Goal: Information Seeking & Learning: Learn about a topic

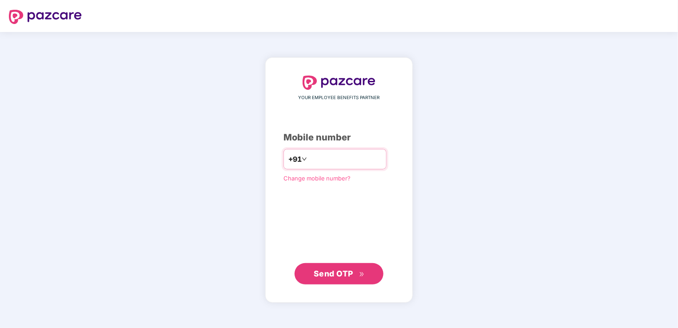
click at [318, 164] on input "number" at bounding box center [345, 159] width 73 height 14
type input "*"
click at [332, 270] on span "Send OTP" at bounding box center [334, 272] width 40 height 9
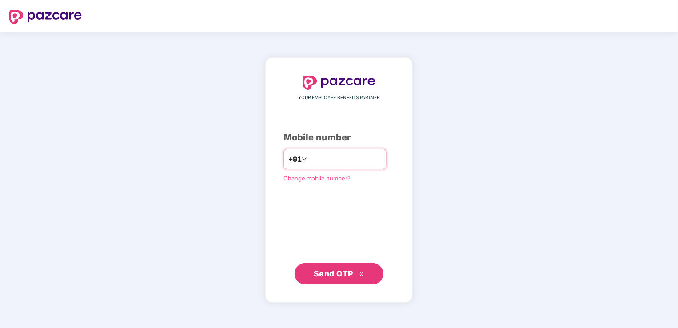
click at [309, 160] on input "**********" at bounding box center [345, 159] width 73 height 14
type input "**********"
click at [330, 269] on span "Send OTP" at bounding box center [334, 272] width 40 height 9
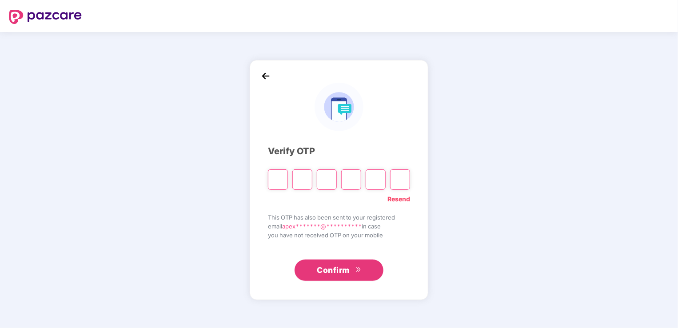
type input "*"
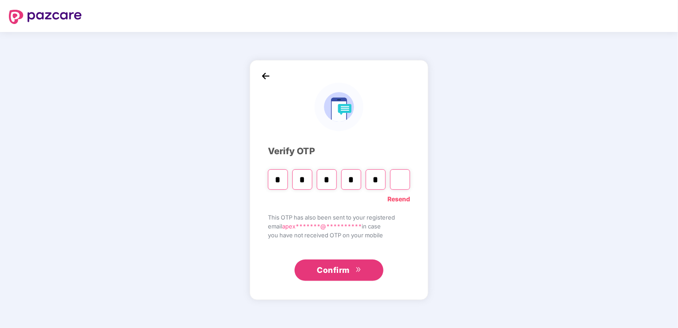
type input "*"
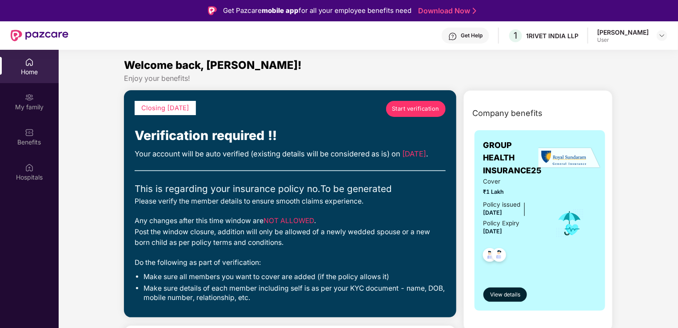
click at [425, 103] on link "Start verification" at bounding box center [416, 109] width 60 height 16
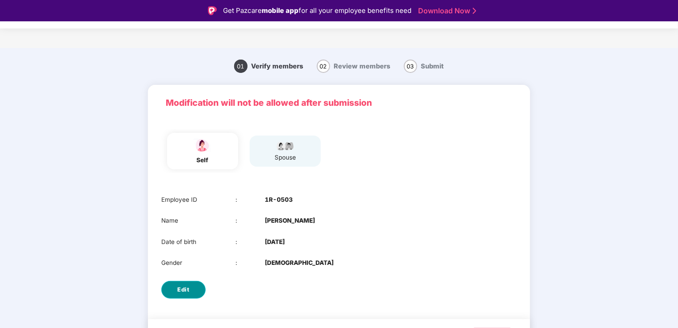
click at [189, 289] on button "Edit" at bounding box center [183, 290] width 44 height 18
select select "******"
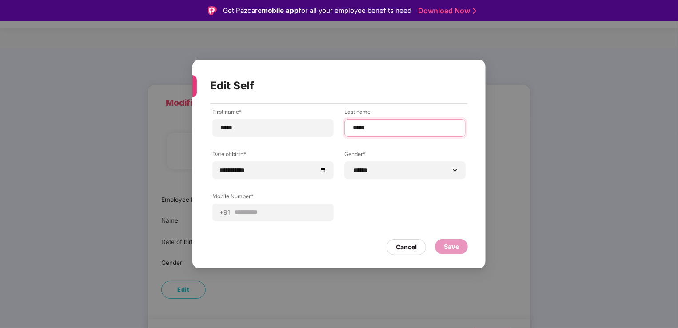
click at [374, 127] on input "*****" at bounding box center [405, 127] width 106 height 9
type input "*****"
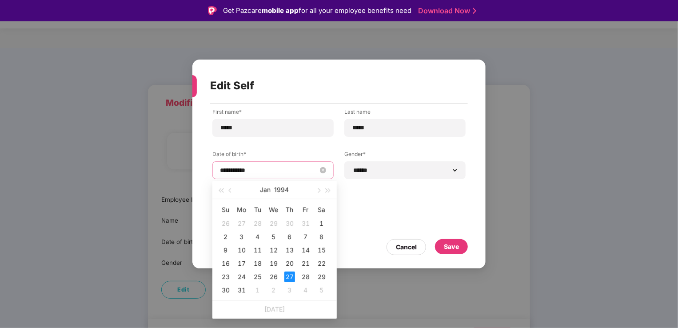
click at [312, 167] on input "**********" at bounding box center [268, 170] width 97 height 10
click at [256, 168] on input "**********" at bounding box center [268, 170] width 97 height 10
click at [281, 188] on button "1994" at bounding box center [282, 190] width 15 height 18
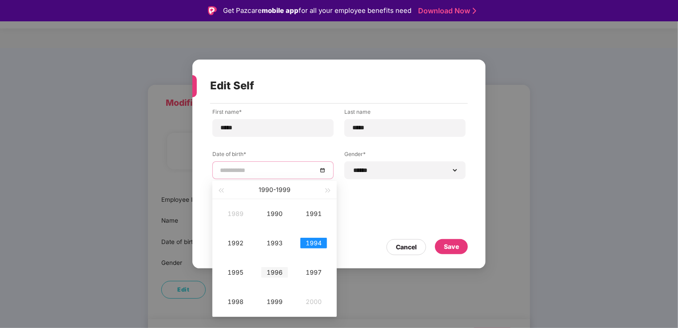
click at [272, 268] on div "1996" at bounding box center [274, 272] width 27 height 11
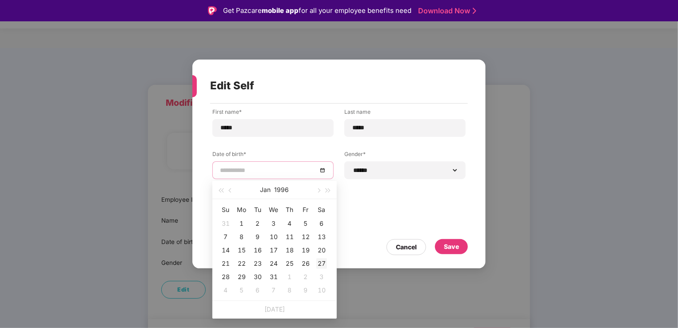
type input "**********"
click at [321, 263] on div "27" at bounding box center [321, 263] width 11 height 11
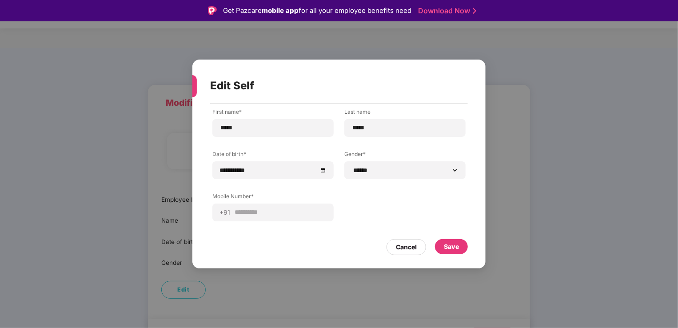
click at [366, 228] on div "**********" at bounding box center [338, 171] width 253 height 127
click at [453, 247] on div "Save" at bounding box center [451, 247] width 15 height 10
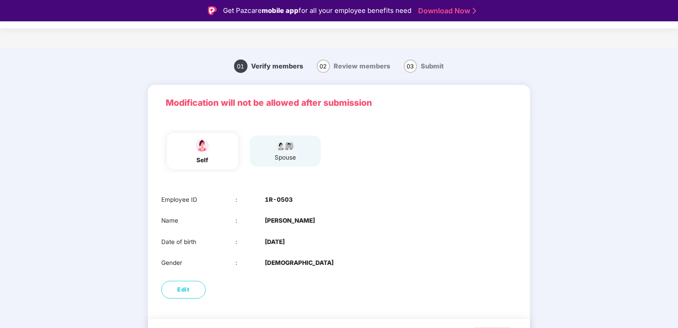
scroll to position [21, 0]
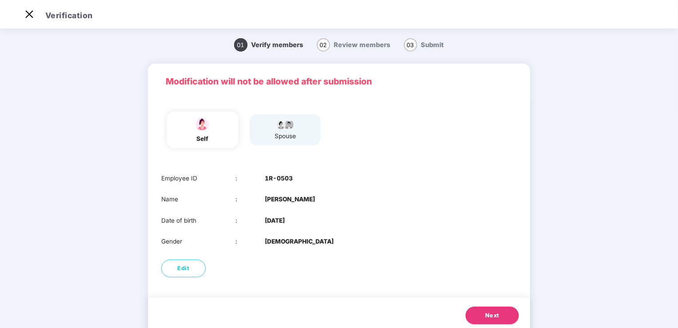
click at [490, 317] on span "Next" at bounding box center [492, 315] width 14 height 9
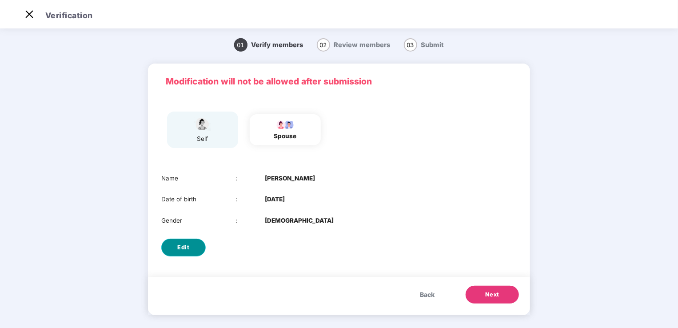
click at [188, 242] on button "Edit" at bounding box center [183, 248] width 44 height 18
select select "****"
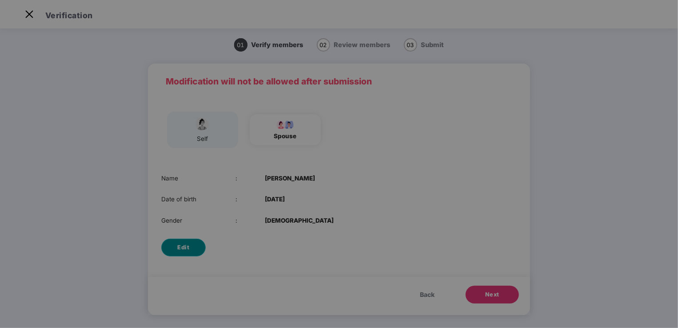
scroll to position [0, 0]
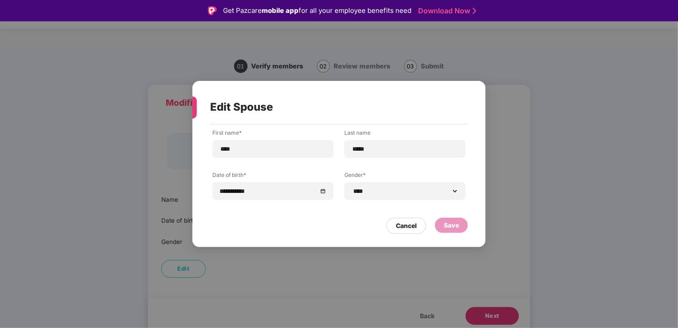
click at [460, 228] on div "Save" at bounding box center [451, 225] width 33 height 15
click at [453, 230] on div "Save" at bounding box center [451, 225] width 33 height 15
click at [544, 221] on div "**********" at bounding box center [339, 164] width 678 height 328
click at [394, 226] on div "Cancel" at bounding box center [407, 226] width 40 height 16
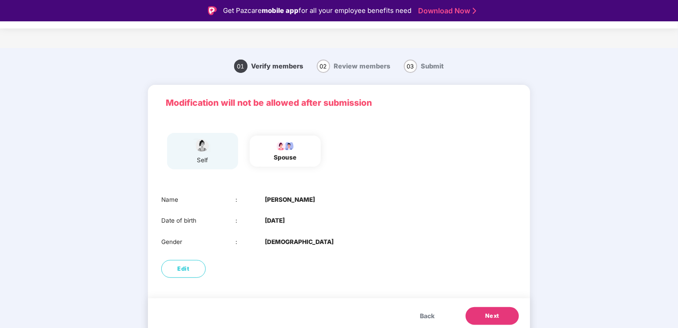
click at [480, 316] on button "Next" at bounding box center [492, 316] width 53 height 18
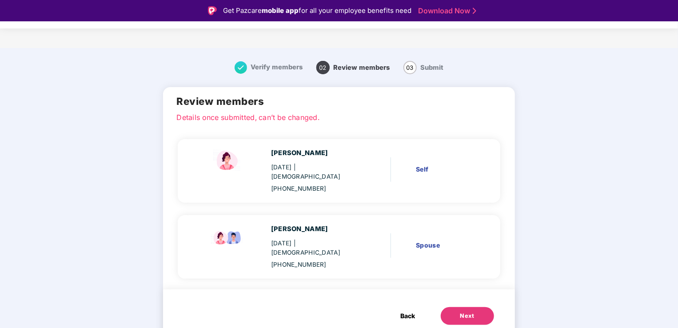
scroll to position [21, 0]
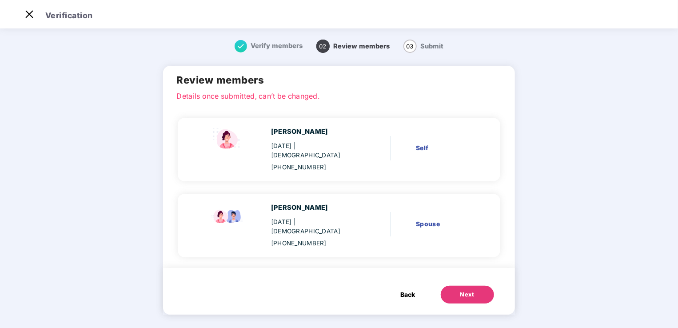
click at [409, 290] on span "Back" at bounding box center [408, 295] width 15 height 10
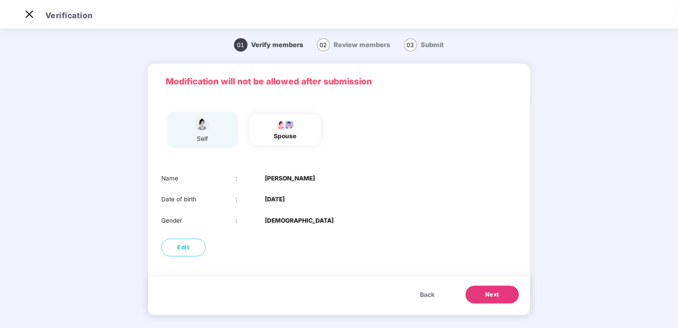
click at [204, 136] on div "self" at bounding box center [203, 138] width 22 height 9
click at [295, 127] on img at bounding box center [285, 124] width 22 height 11
click at [483, 301] on button "Next" at bounding box center [492, 295] width 53 height 18
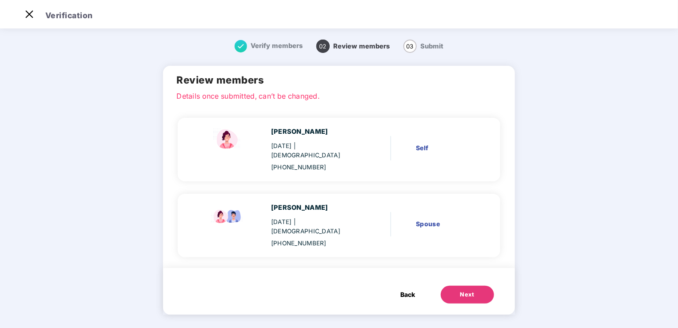
click at [461, 290] on div "Next" at bounding box center [467, 294] width 14 height 9
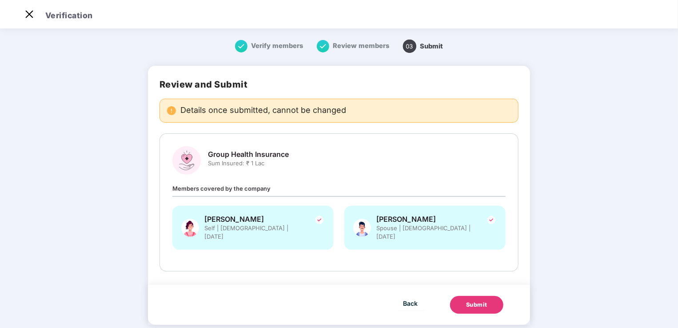
click at [468, 300] on div "Submit" at bounding box center [476, 304] width 21 height 9
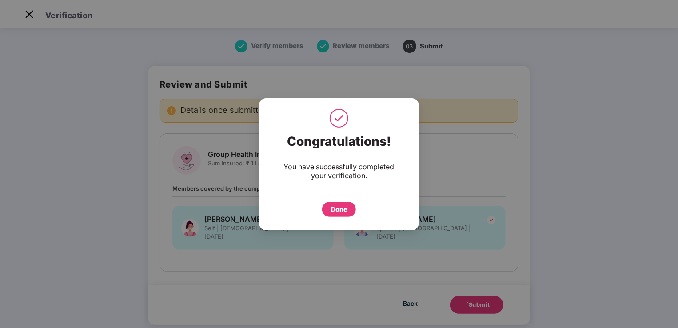
click at [339, 209] on div "Done" at bounding box center [339, 209] width 16 height 10
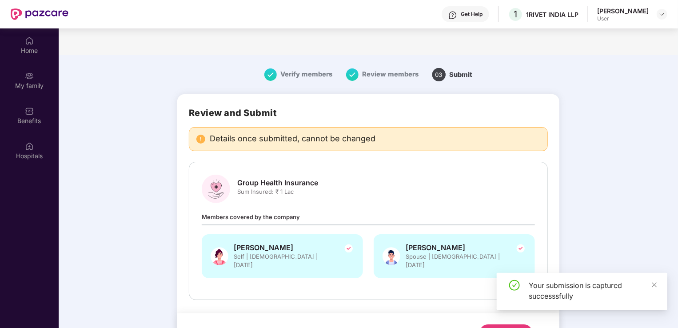
scroll to position [50, 0]
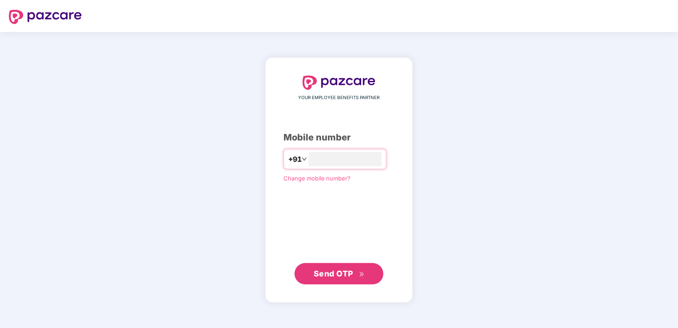
click at [344, 275] on span "Send OTP" at bounding box center [334, 273] width 40 height 9
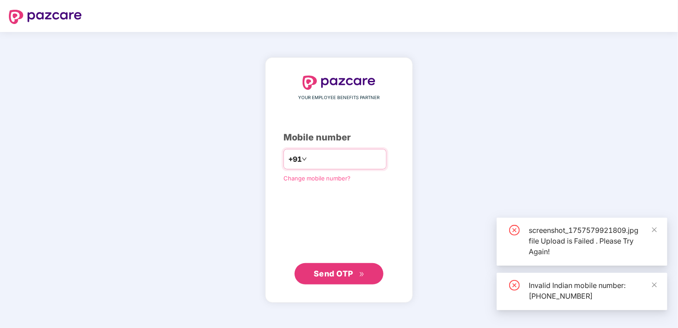
click at [309, 161] on input "**********" at bounding box center [345, 159] width 73 height 14
type input "**********"
click at [332, 273] on span "Send OTP" at bounding box center [334, 272] width 40 height 9
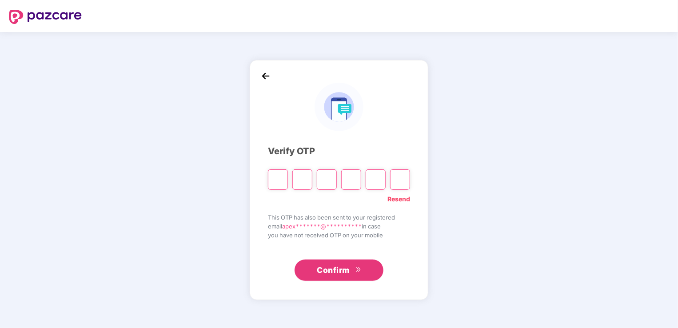
type input "*"
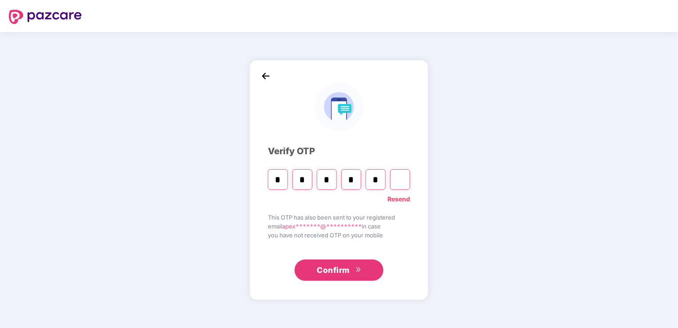
type input "*"
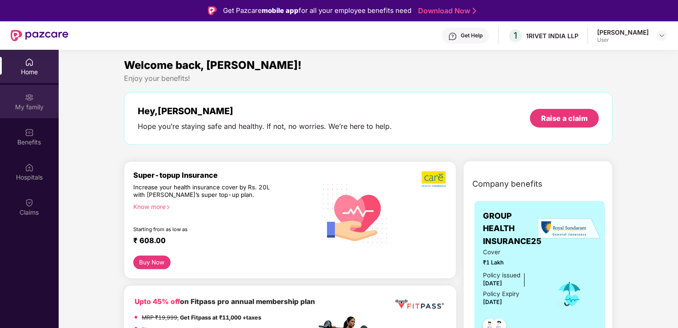
click at [12, 104] on div "My family" at bounding box center [29, 107] width 59 height 9
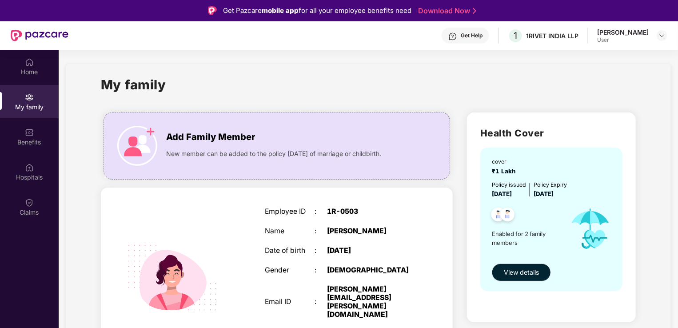
scroll to position [50, 0]
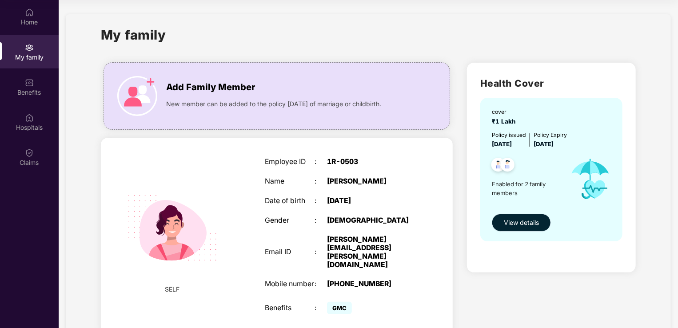
click at [518, 230] on button "View details" at bounding box center [521, 223] width 59 height 18
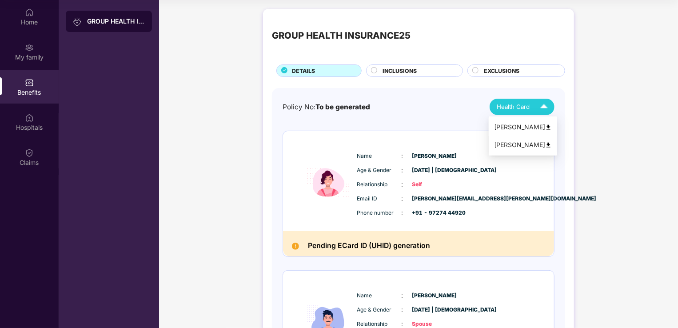
click at [519, 127] on div "[PERSON_NAME]" at bounding box center [523, 127] width 58 height 10
click at [541, 143] on div "[PERSON_NAME]" at bounding box center [523, 145] width 58 height 10
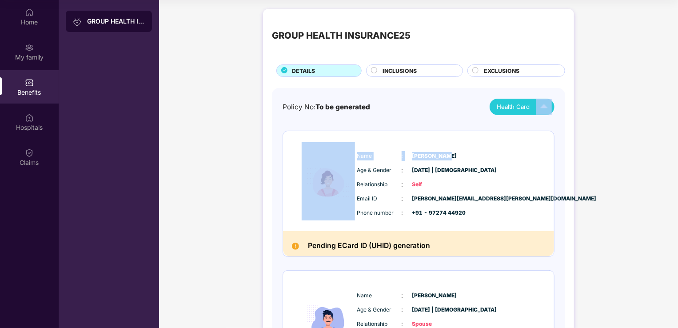
drag, startPoint x: 677, startPoint y: 109, endPoint x: 680, endPoint y: 154, distance: 45.0
click at [678, 154] on html "Get Pazcare mobile app for all your employee benefits need Download Now Get Hel…" at bounding box center [339, 114] width 678 height 328
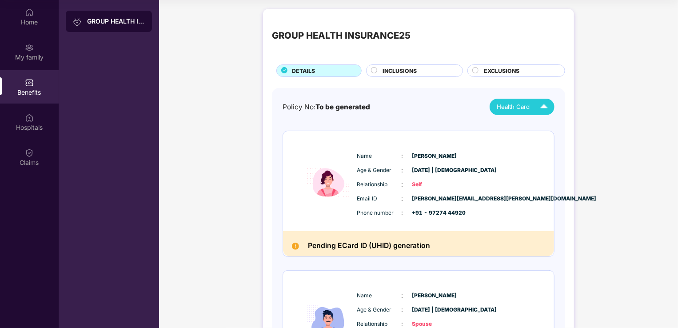
drag, startPoint x: 679, startPoint y: 154, endPoint x: 597, endPoint y: 204, distance: 96.2
click at [597, 204] on div "GROUP HEALTH INSURANCE25 DETAILS INCLUSIONS EXCLUSIONS Policy No: To be generat…" at bounding box center [418, 227] width 519 height 447
click at [412, 70] on span "INCLUSIONS" at bounding box center [400, 71] width 34 height 8
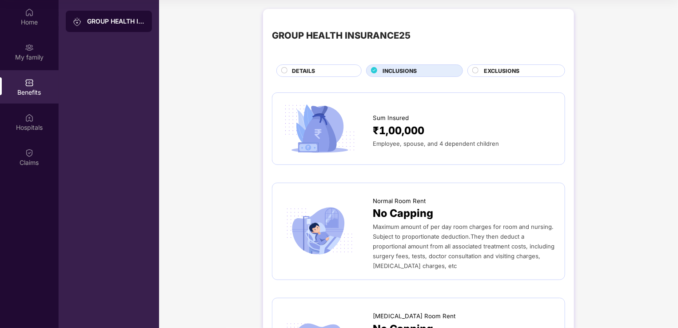
click at [500, 68] on span "EXCLUSIONS" at bounding box center [502, 71] width 36 height 8
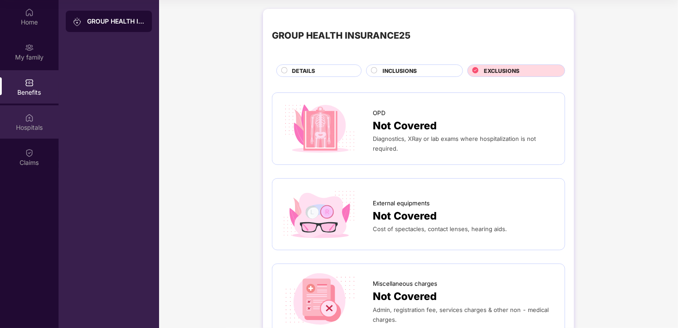
click at [36, 124] on div "Hospitals" at bounding box center [29, 127] width 59 height 9
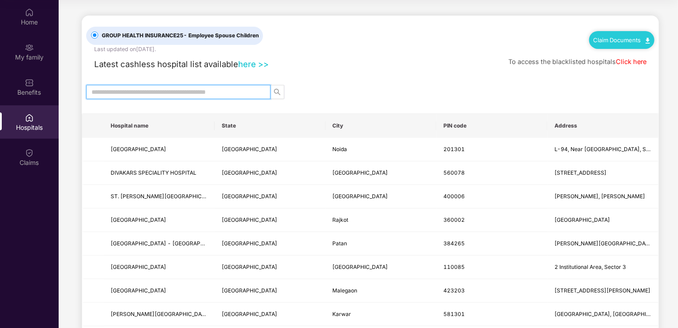
click at [234, 92] on input "text" at bounding box center [175, 92] width 167 height 10
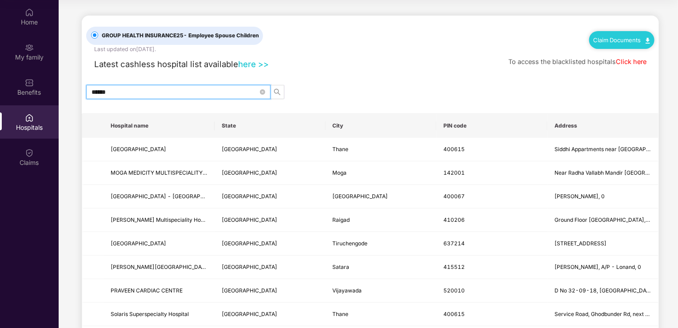
type input "******"
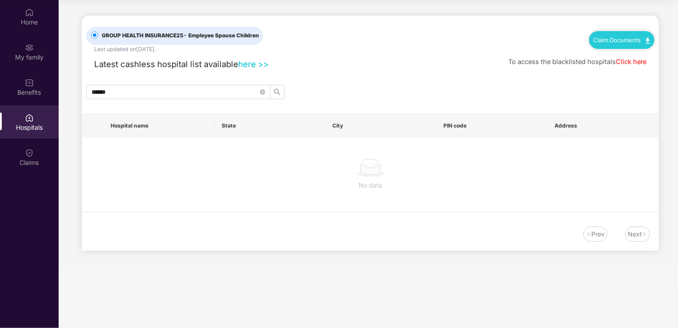
click at [37, 113] on div "Hospitals" at bounding box center [29, 121] width 59 height 33
click at [20, 155] on div "Claims" at bounding box center [29, 156] width 59 height 33
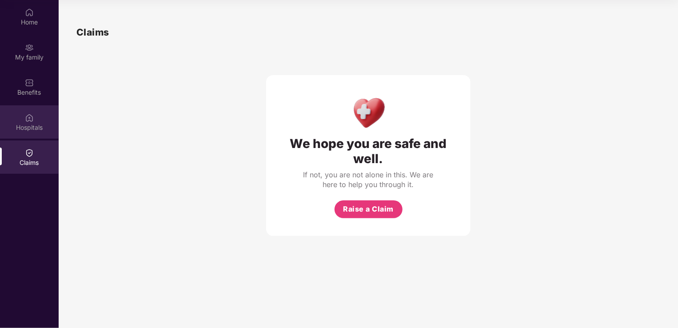
click at [25, 126] on div "Hospitals" at bounding box center [29, 127] width 59 height 9
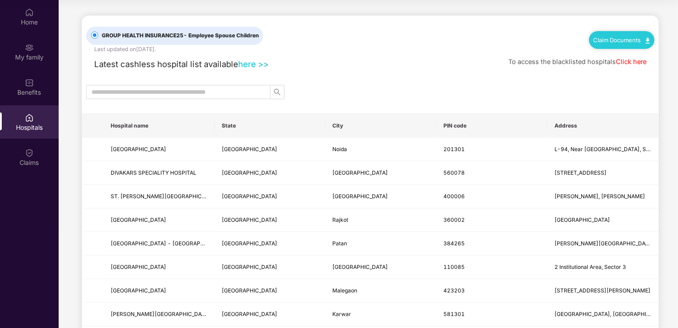
drag, startPoint x: 677, startPoint y: 71, endPoint x: 680, endPoint y: 102, distance: 31.2
click at [678, 102] on html "Get Pazcare mobile app for all your employee benefits need Download Now Get Hel…" at bounding box center [339, 114] width 678 height 328
click at [25, 26] on div "Home" at bounding box center [29, 16] width 59 height 33
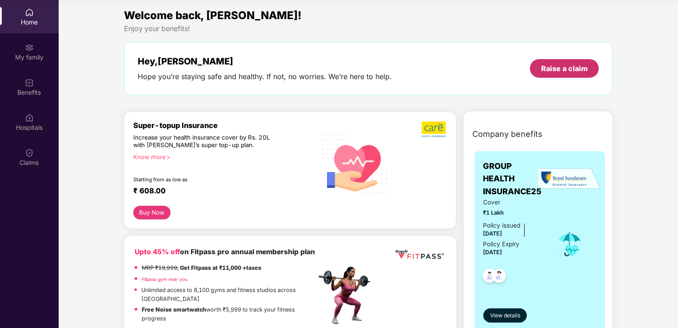
click at [572, 65] on div "Raise a claim" at bounding box center [564, 69] width 47 height 10
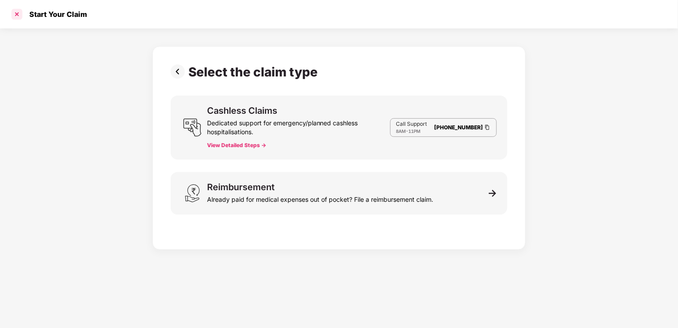
click at [19, 12] on div at bounding box center [17, 14] width 14 height 14
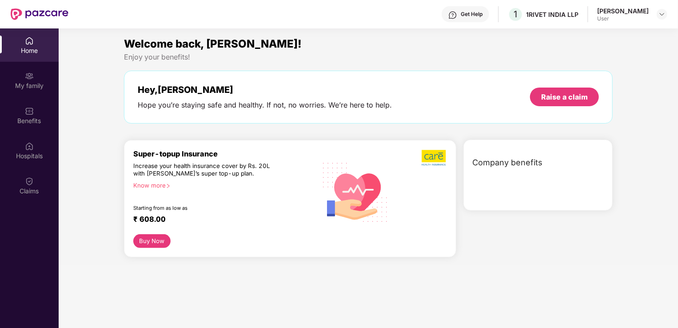
scroll to position [50, 0]
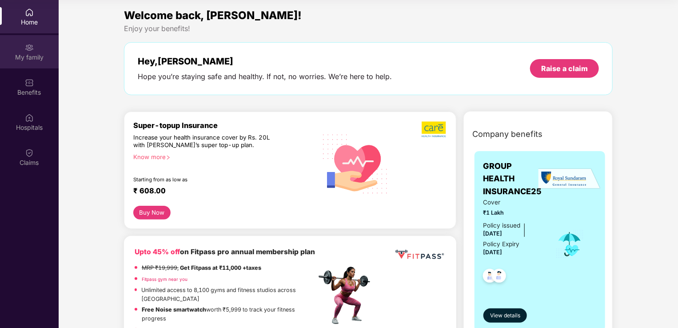
click at [34, 56] on div "My family" at bounding box center [29, 57] width 59 height 9
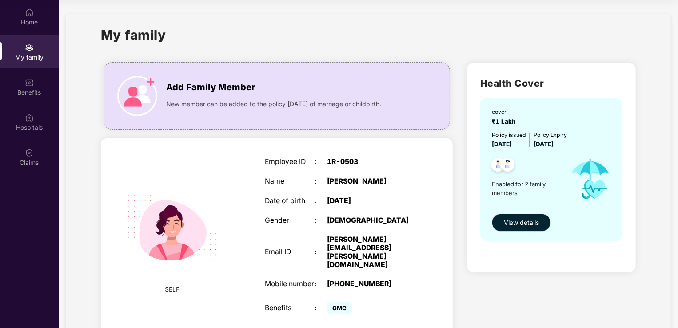
click at [530, 257] on div "Health Cover cover ₹1 Lakh Policy issued [DATE] Policy Expiry [DATE] Enabled fo…" at bounding box center [551, 168] width 169 height 210
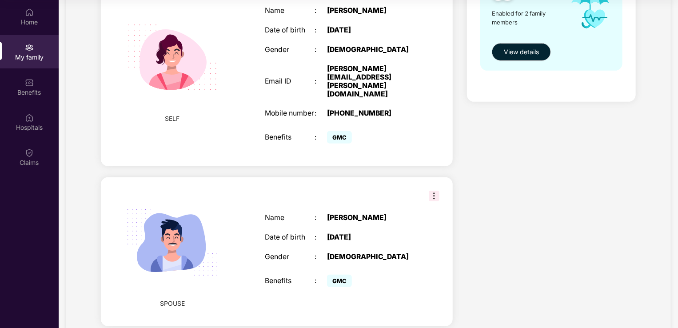
scroll to position [188, 0]
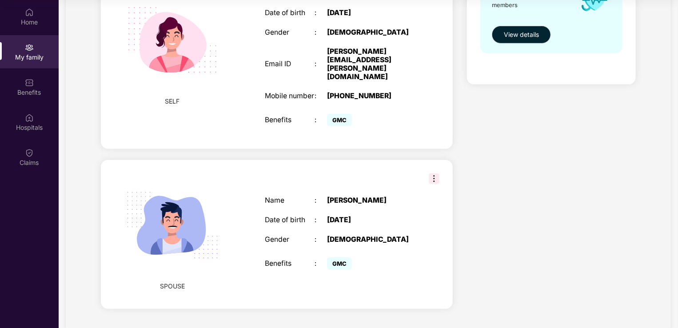
click at [432, 173] on img at bounding box center [434, 178] width 11 height 11
click at [560, 182] on div "Health Cover cover ₹1 Lakh Policy issued [DATE] Policy Expiry [DATE] Enabled fo…" at bounding box center [551, 94] width 183 height 452
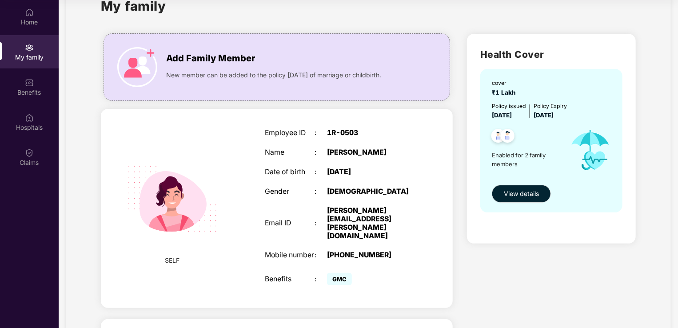
scroll to position [28, 0]
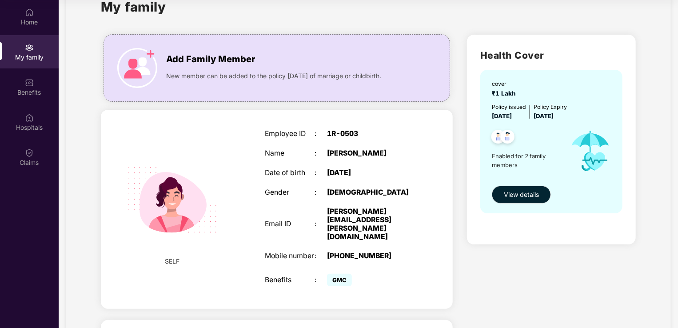
click at [520, 274] on div "Health Cover cover ₹1 Lakh Policy issued [DATE] Policy Expiry [DATE] Enabled fo…" at bounding box center [551, 254] width 183 height 452
click at [517, 190] on span "View details" at bounding box center [521, 195] width 35 height 10
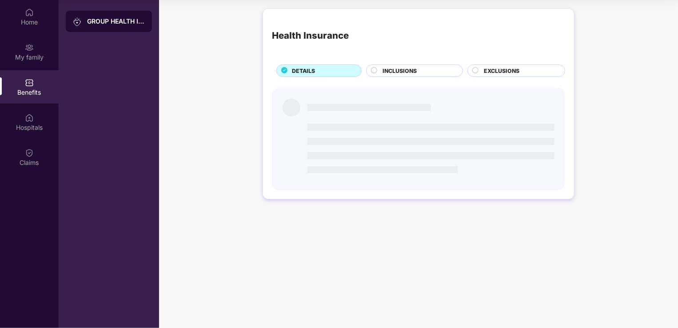
scroll to position [0, 0]
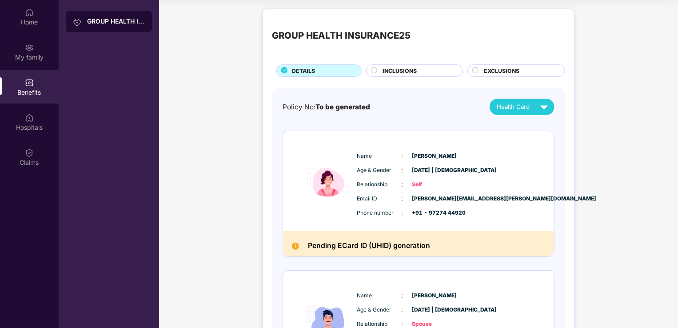
click at [677, 256] on div "GROUP HEALTH INSURANCE25 DETAILS INCLUSIONS EXCLUSIONS Policy No: To be generat…" at bounding box center [418, 227] width 519 height 447
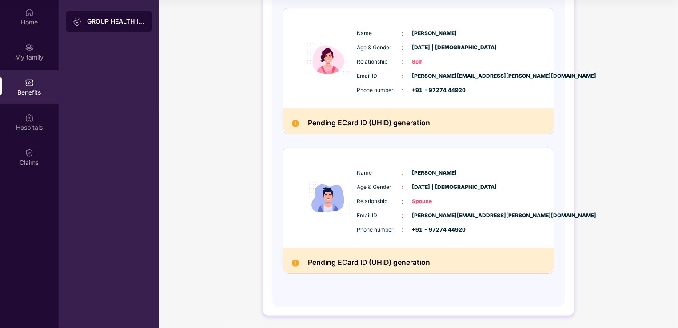
click at [380, 255] on div "Pending ECard ID (UHID) generation" at bounding box center [418, 260] width 271 height 25
click at [116, 22] on div "GROUP HEALTH INSURANCE25" at bounding box center [116, 21] width 58 height 9
click at [43, 56] on div "My family" at bounding box center [29, 57] width 59 height 9
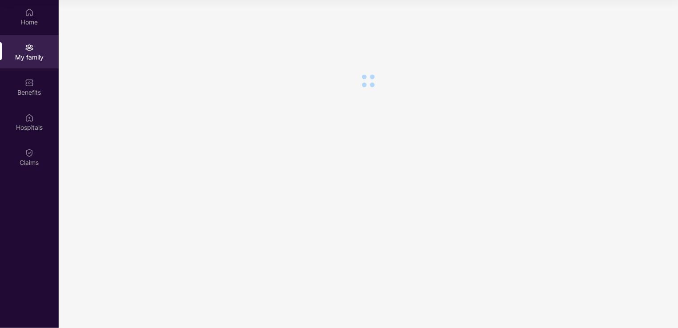
scroll to position [0, 0]
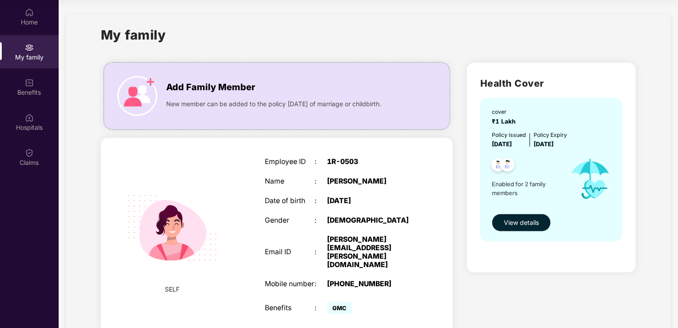
click at [503, 223] on button "View details" at bounding box center [521, 223] width 59 height 18
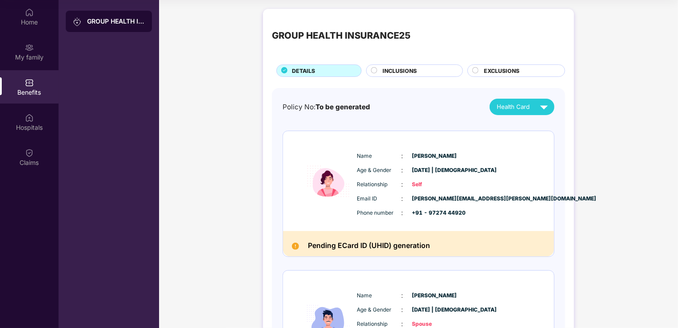
click at [397, 74] on span "INCLUSIONS" at bounding box center [400, 71] width 34 height 8
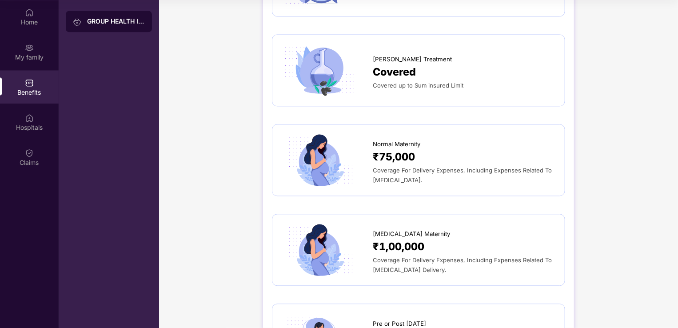
scroll to position [960, 0]
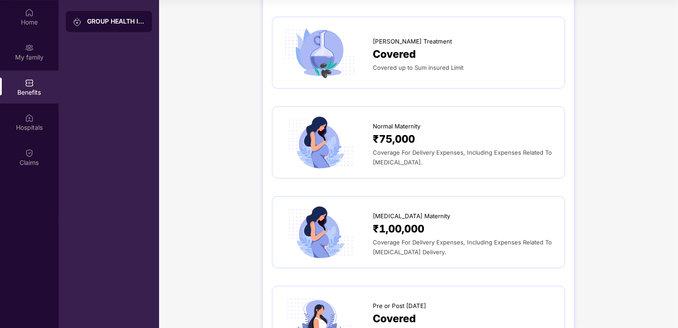
drag, startPoint x: 374, startPoint y: 125, endPoint x: 422, endPoint y: 167, distance: 63.9
click at [422, 167] on div "Normal Maternity ₹75,000 Coverage For Delivery Expenses, Including Expenses Rel…" at bounding box center [418, 142] width 275 height 53
copy div "Normal Maternity ₹75,000 Coverage For Delivery Expenses, Including Expenses Rel…"
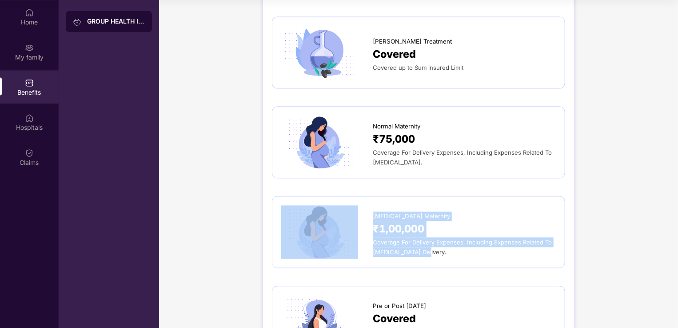
drag, startPoint x: 371, startPoint y: 214, endPoint x: 428, endPoint y: 253, distance: 70.0
click at [428, 253] on div "[MEDICAL_DATA] Maternity ₹1,00,000 Coverage For Delivery Expenses, Including Ex…" at bounding box center [418, 231] width 275 height 53
copy div "[MEDICAL_DATA] Maternity ₹1,00,000 Coverage For Delivery Expenses, Including Ex…"
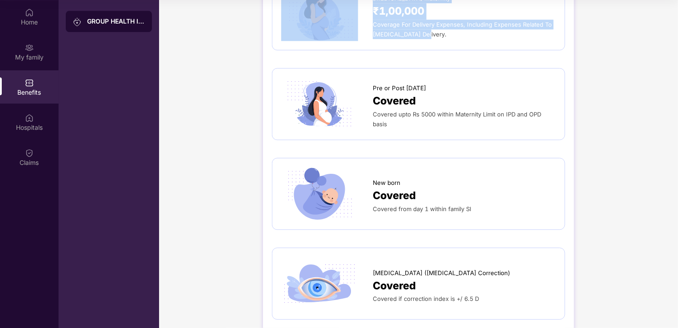
scroll to position [1180, 0]
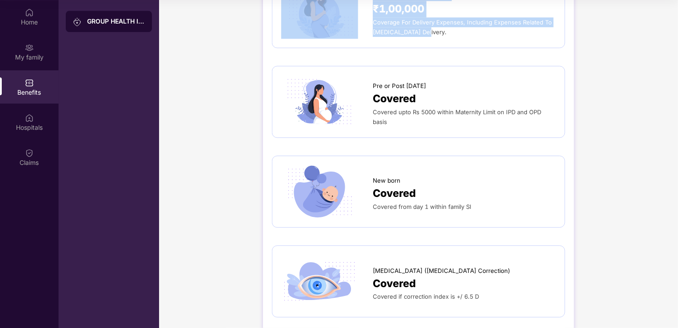
drag, startPoint x: 369, startPoint y: 83, endPoint x: 396, endPoint y: 122, distance: 47.6
click at [396, 122] on div "Pre or Post [DATE] Covered Covered upto Rs 5000 within Maternity Limit on IPD a…" at bounding box center [418, 101] width 275 height 53
copy div "Pre or Post [DATE] Covered Covered upto Rs 5000 within Maternity Limit on IPD a…"
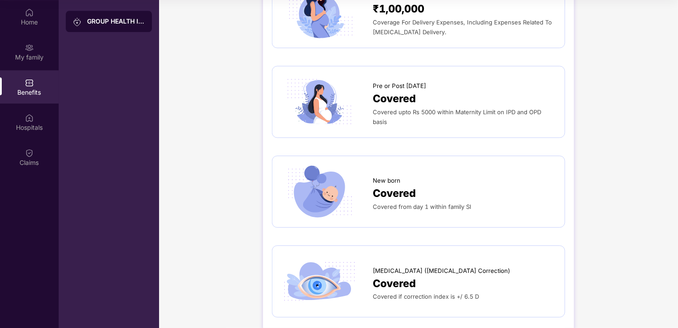
click at [436, 207] on span "Covered from day 1 within family SI" at bounding box center [422, 206] width 99 height 7
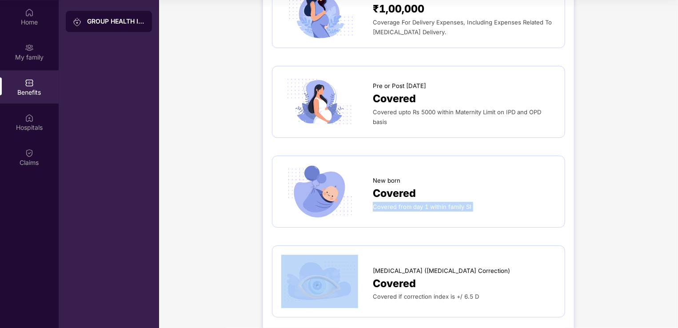
click at [436, 207] on span "Covered from day 1 within family SI" at bounding box center [422, 206] width 99 height 7
